Goal: Find specific page/section: Find specific page/section

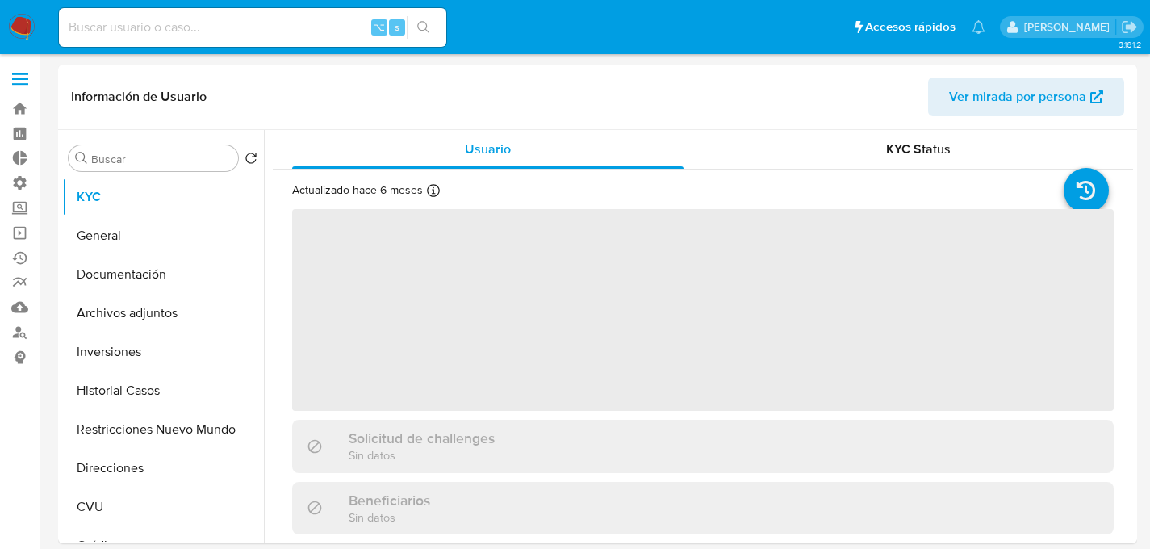
select select "10"
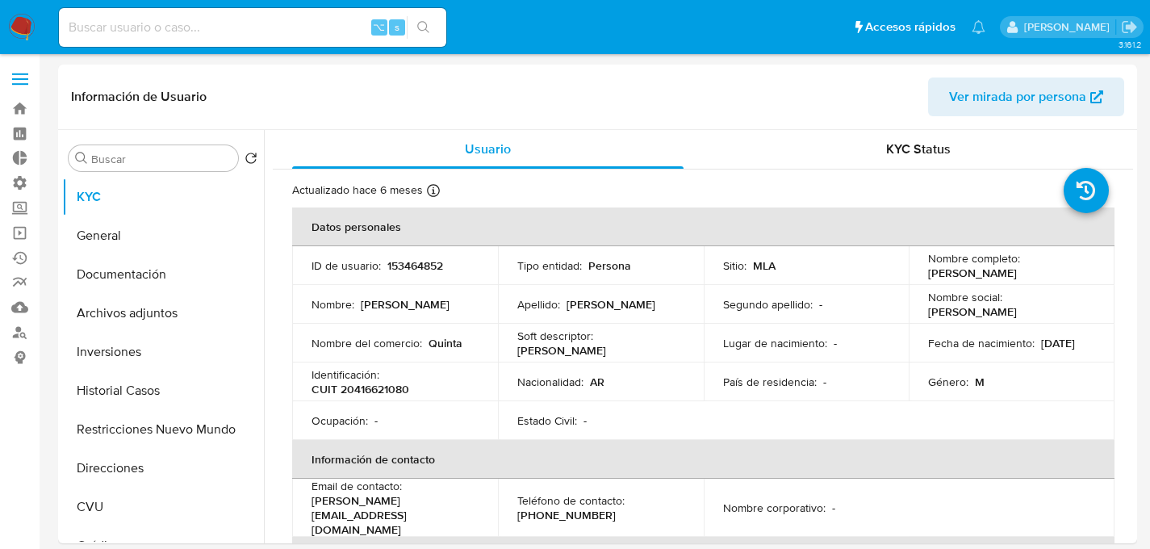
click at [334, 43] on div "⌥ s" at bounding box center [252, 27] width 387 height 39
click at [328, 27] on input at bounding box center [252, 27] width 387 height 21
paste input "1370643184"
type input "1370643184"
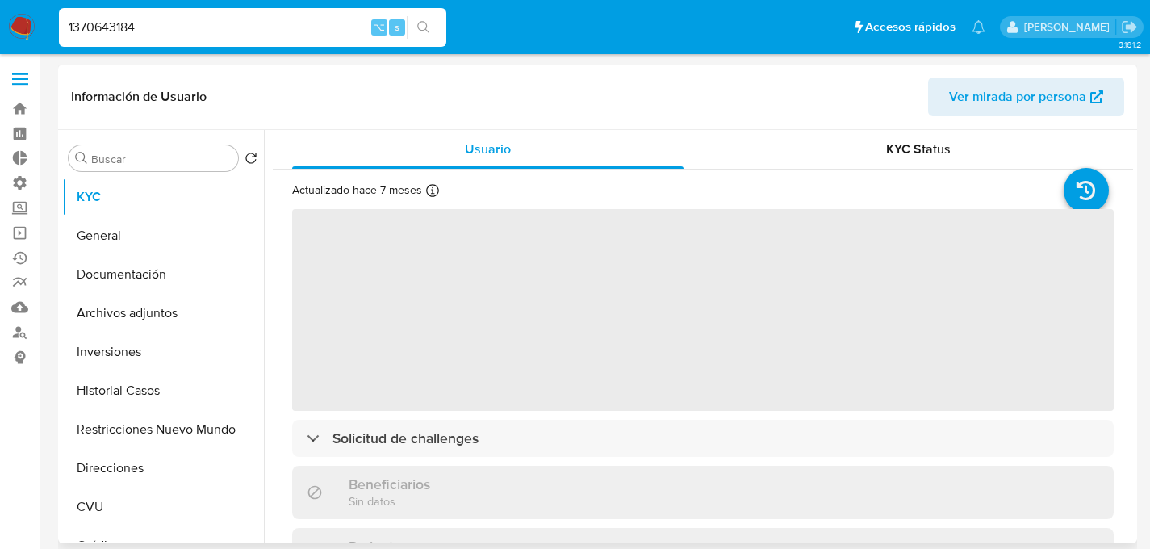
select select "10"
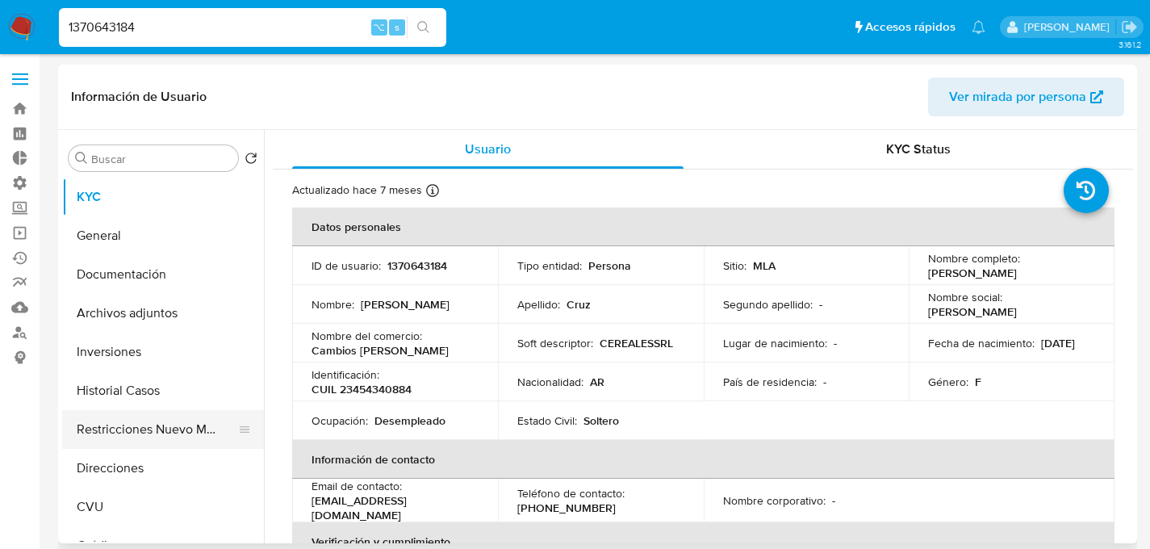
click at [140, 431] on button "Restricciones Nuevo Mundo" at bounding box center [156, 429] width 189 height 39
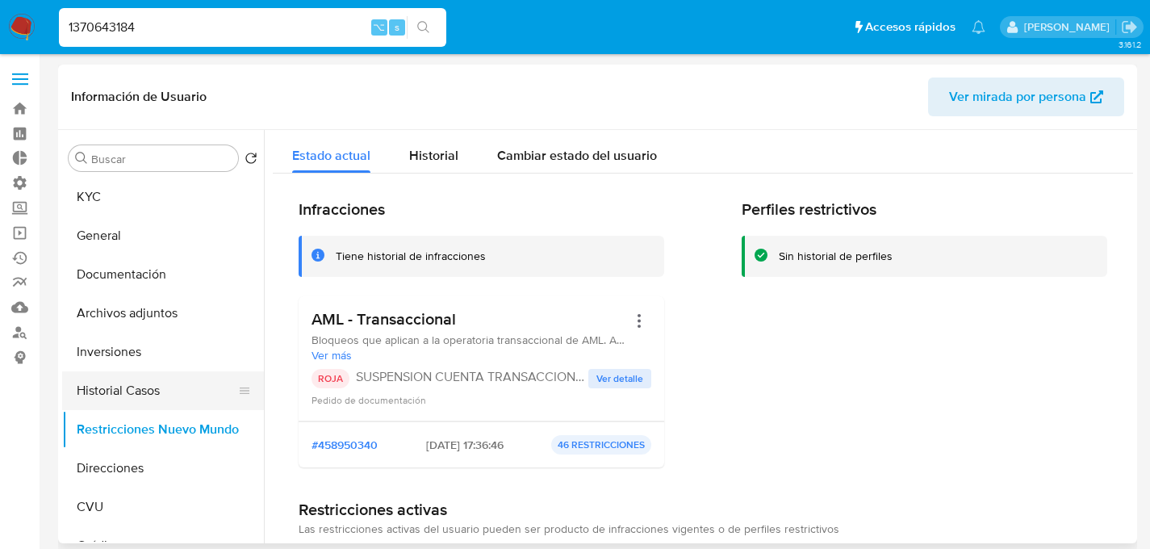
click at [118, 399] on button "Historial Casos" at bounding box center [156, 390] width 189 height 39
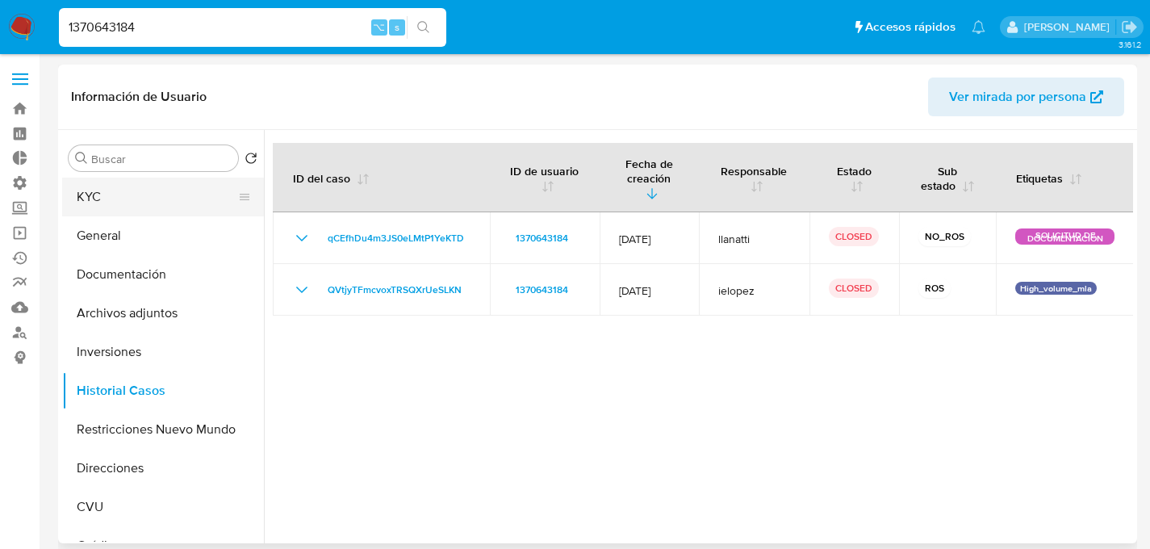
click at [118, 207] on button "KYC" at bounding box center [156, 197] width 189 height 39
